Goal: Information Seeking & Learning: Learn about a topic

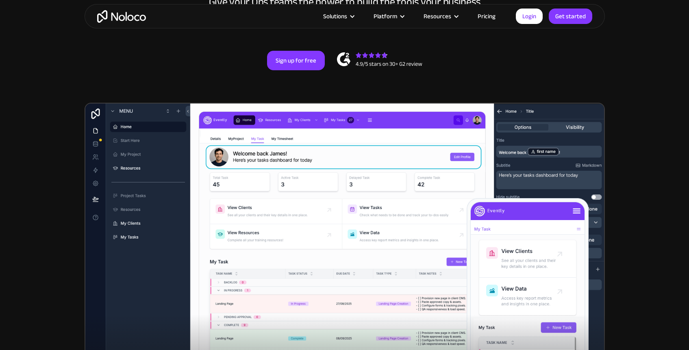
scroll to position [7, 0]
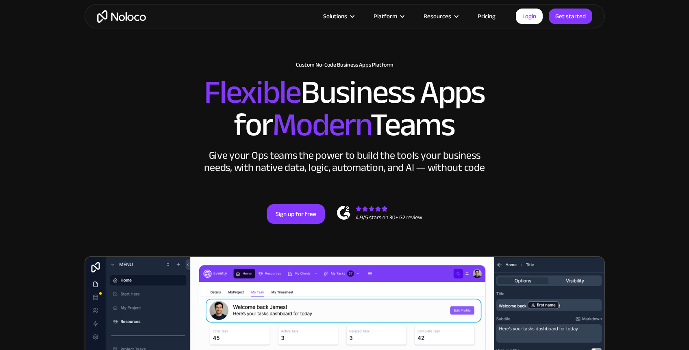
click at [489, 19] on link "Pricing" at bounding box center [486, 16] width 38 height 11
